Goal: Task Accomplishment & Management: Manage account settings

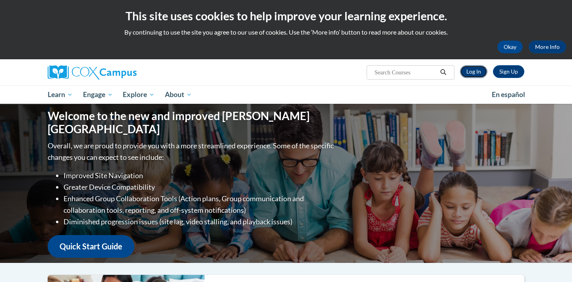
click at [480, 72] on link "Log In" at bounding box center [473, 71] width 27 height 13
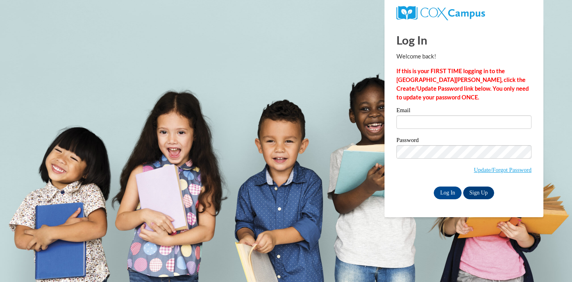
type input "[EMAIL_ADDRESS][DOMAIN_NAME]"
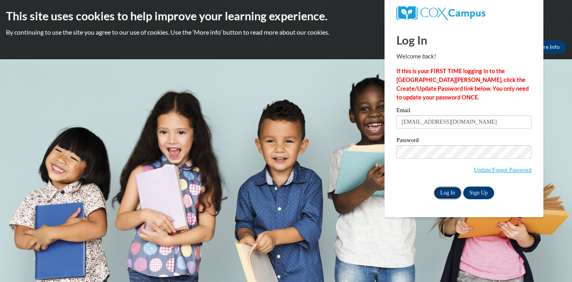
click at [452, 191] on input "Log In" at bounding box center [448, 192] width 28 height 13
click at [447, 189] on input "Log In" at bounding box center [448, 192] width 28 height 13
click at [446, 192] on input "Log In" at bounding box center [448, 192] width 28 height 13
